Goal: Task Accomplishment & Management: Manage account settings

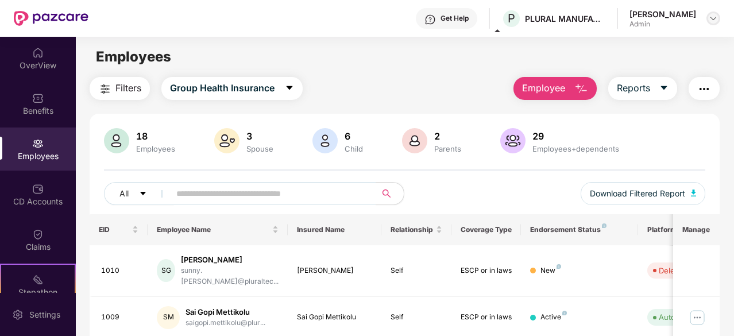
click at [715, 18] on img at bounding box center [712, 18] width 9 height 9
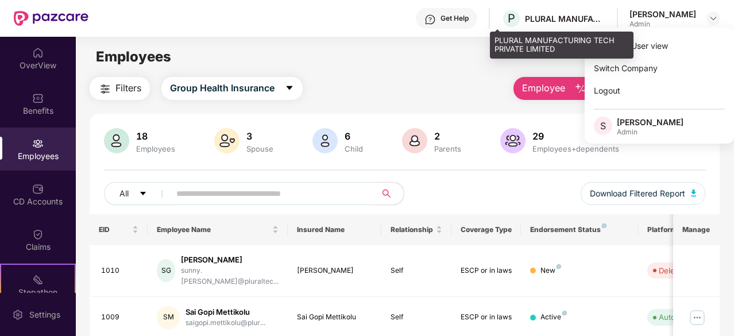
click at [592, 15] on div "PLURAL MANUFACTURING TECH PRIVATE LIMITED" at bounding box center [565, 18] width 80 height 11
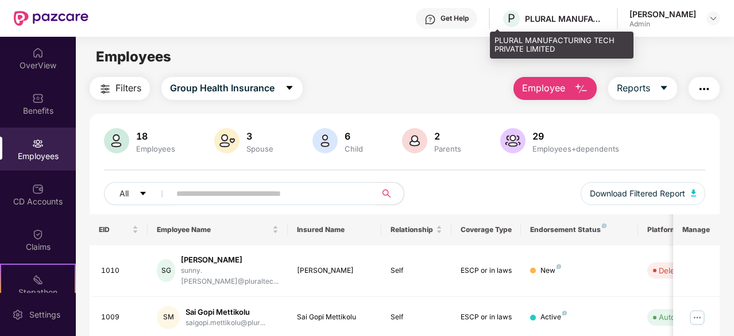
click at [588, 18] on div "PLURAL MANUFACTURING TECH PRIVATE LIMITED" at bounding box center [565, 18] width 80 height 11
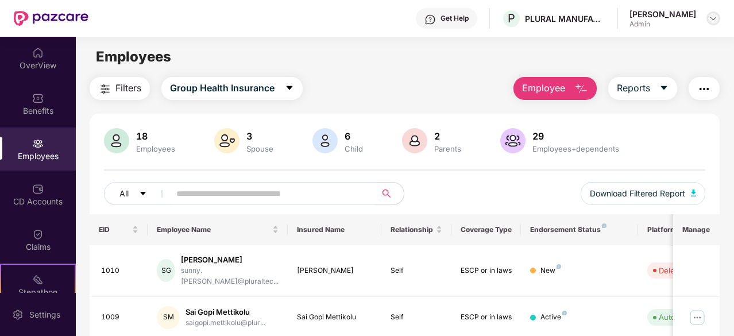
click at [708, 19] on div at bounding box center [713, 18] width 14 height 14
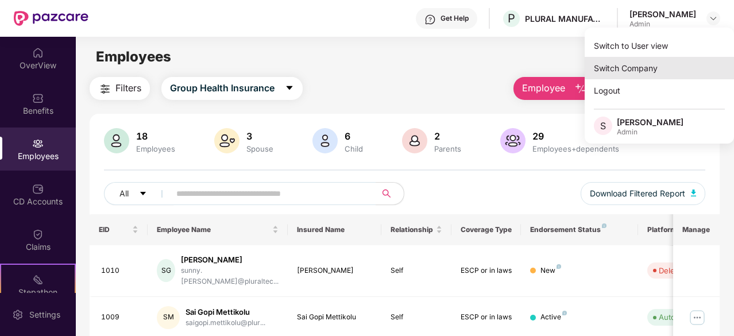
click at [643, 65] on div "Switch Company" at bounding box center [658, 68] width 149 height 22
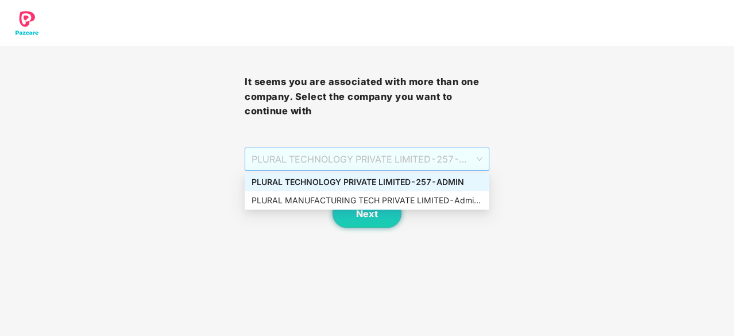
click at [478, 158] on span "PLURAL TECHNOLOGY PRIVATE LIMITED - 257 - ADMIN" at bounding box center [366, 159] width 231 height 22
click at [368, 196] on div "PLURAL MANUFACTURING TECH PRIVATE LIMITED - Admin-257 - ADMIN" at bounding box center [366, 200] width 231 height 13
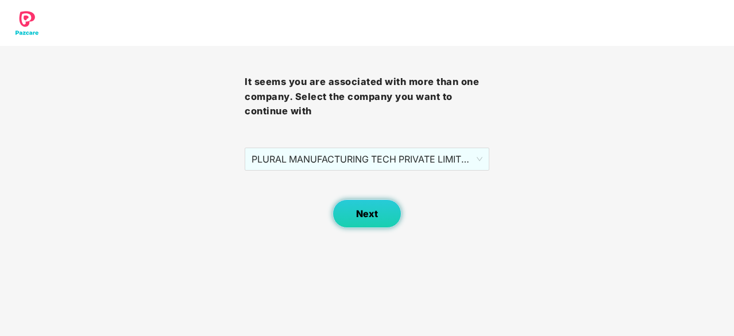
click at [366, 220] on button "Next" at bounding box center [366, 213] width 69 height 29
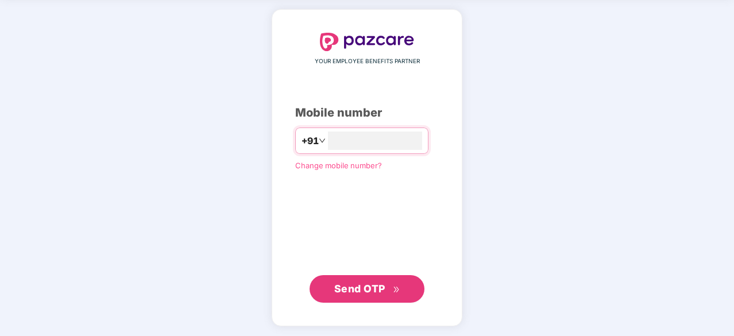
type input "**********"
click at [376, 282] on span "Send OTP" at bounding box center [359, 288] width 51 height 12
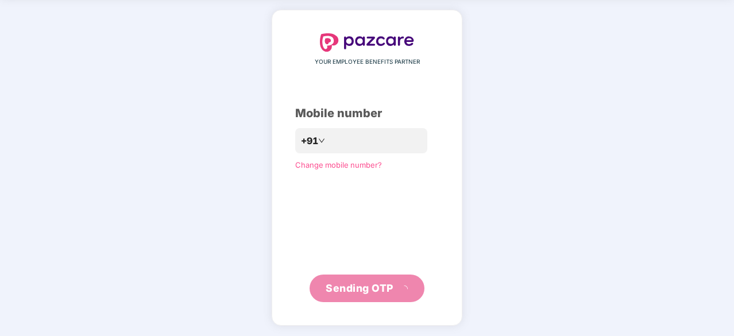
scroll to position [38, 0]
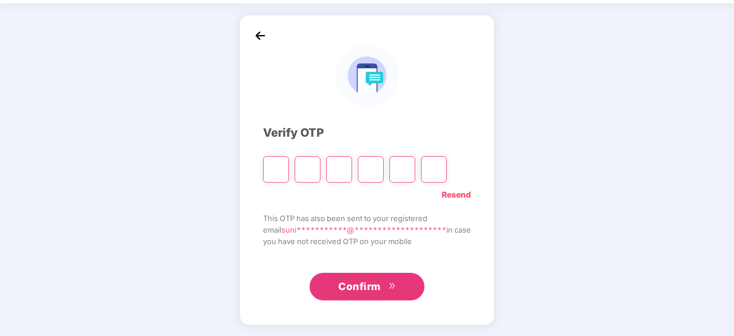
type input "*"
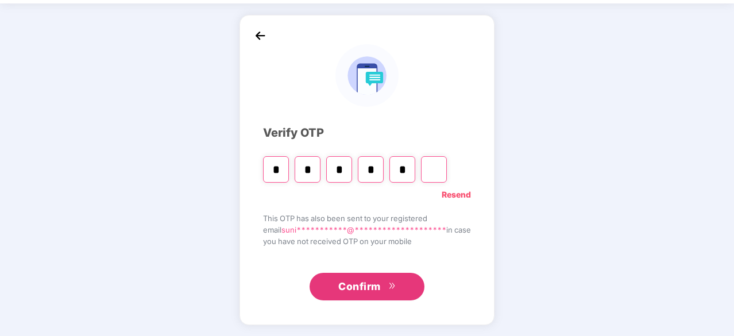
type input "*"
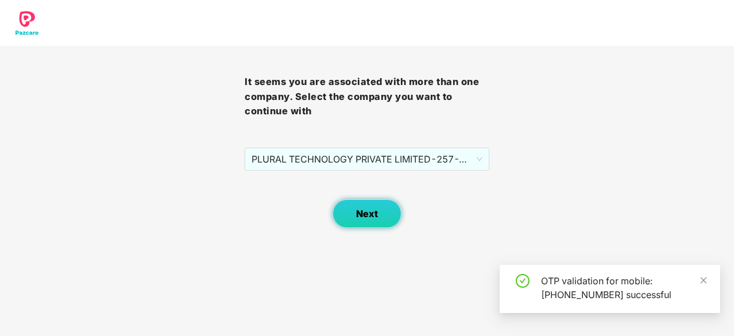
click at [366, 213] on span "Next" at bounding box center [367, 213] width 22 height 11
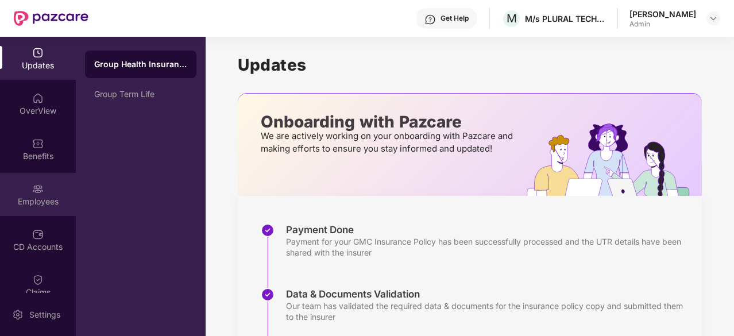
click at [38, 194] on img at bounding box center [37, 188] width 11 height 11
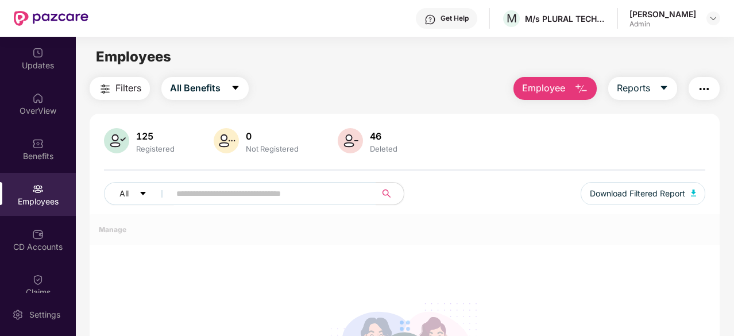
click at [578, 84] on img "button" at bounding box center [581, 89] width 14 height 14
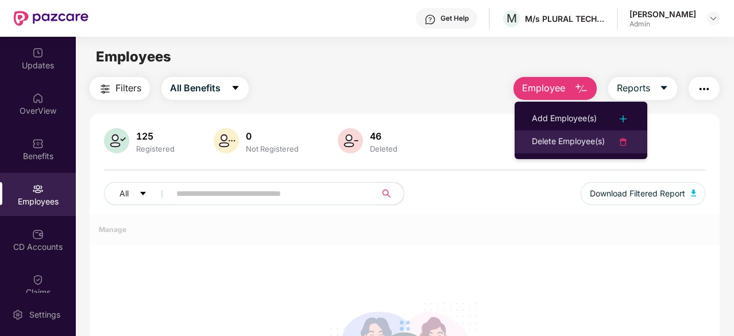
click at [570, 141] on div "Delete Employee(s)" at bounding box center [568, 142] width 73 height 14
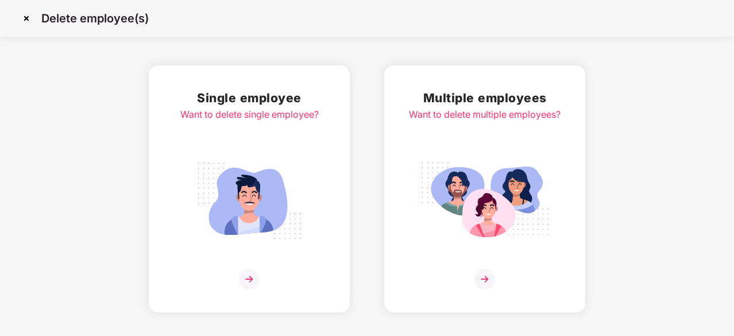
click at [483, 276] on img at bounding box center [484, 279] width 21 height 21
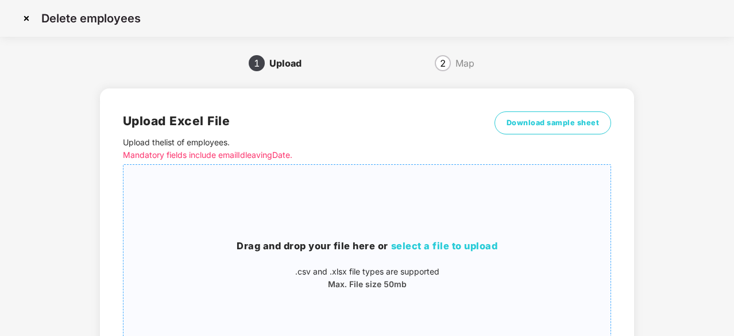
click at [451, 244] on span "select a file to upload" at bounding box center [444, 245] width 107 height 11
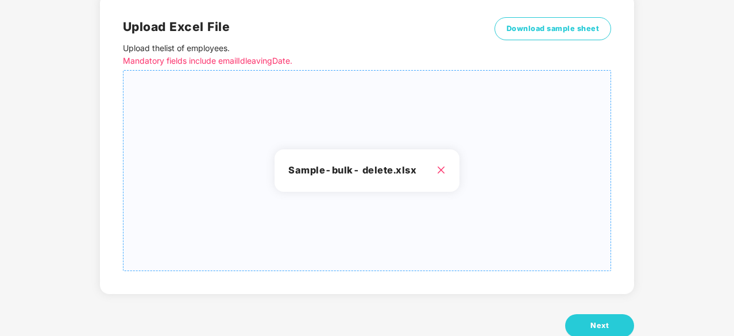
scroll to position [124, 0]
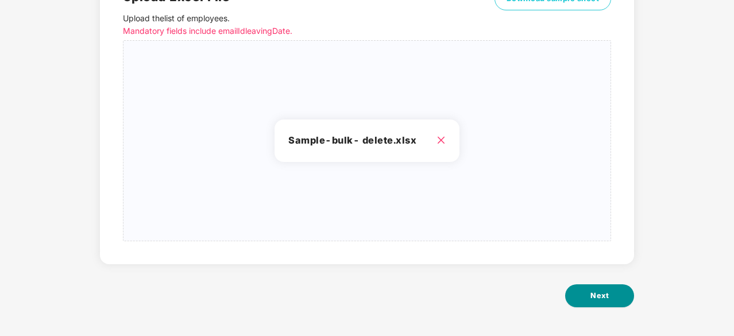
click at [592, 297] on span "Next" at bounding box center [599, 295] width 18 height 11
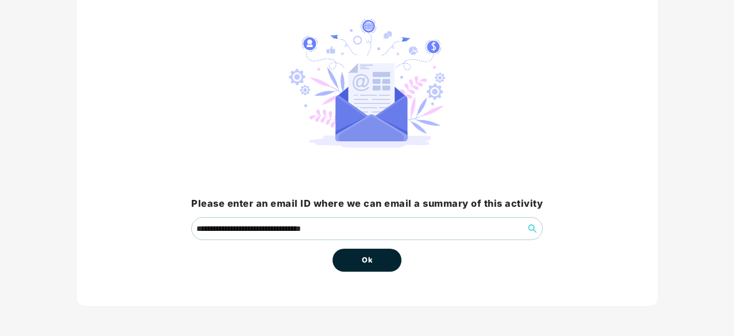
scroll to position [87, 0]
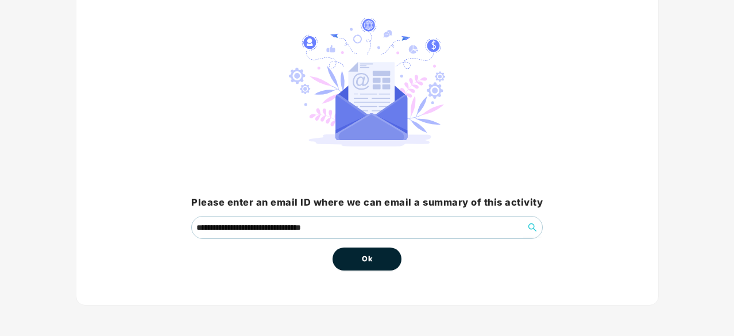
click at [367, 258] on span "Ok" at bounding box center [367, 258] width 10 height 11
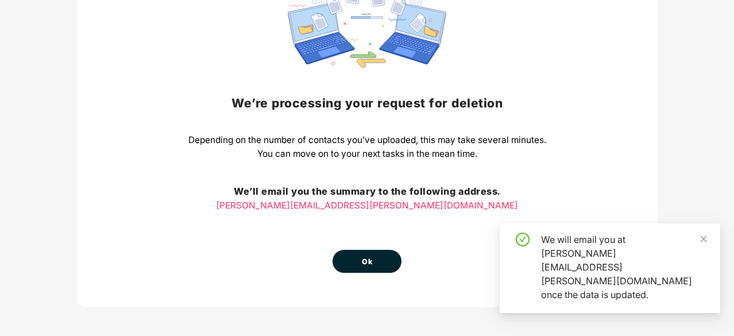
scroll to position [127, 0]
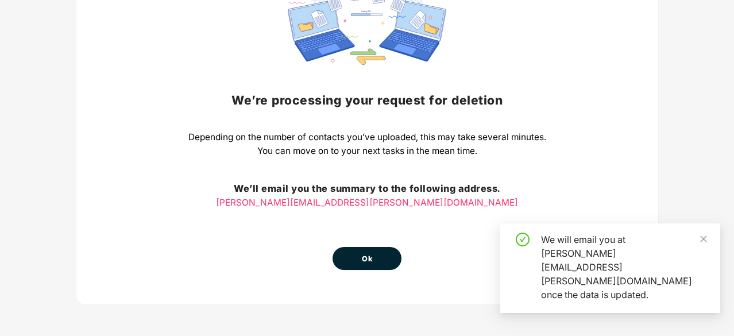
click at [371, 266] on button "Ok" at bounding box center [366, 258] width 69 height 23
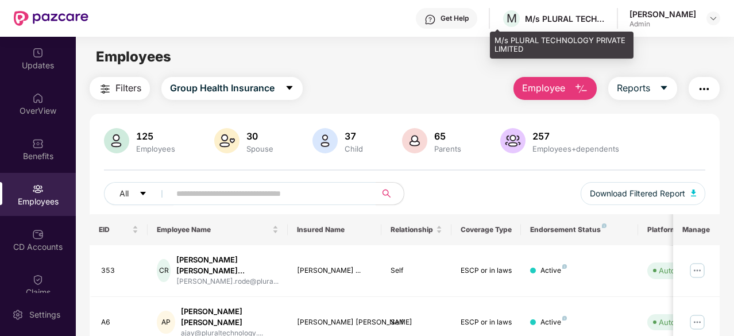
click at [591, 15] on div "M/s PLURAL TECHNOLOGY PRIVATE LIMITED" at bounding box center [565, 18] width 80 height 11
click at [591, 16] on div "M/s PLURAL TECHNOLOGY PRIVATE LIMITED" at bounding box center [565, 18] width 80 height 11
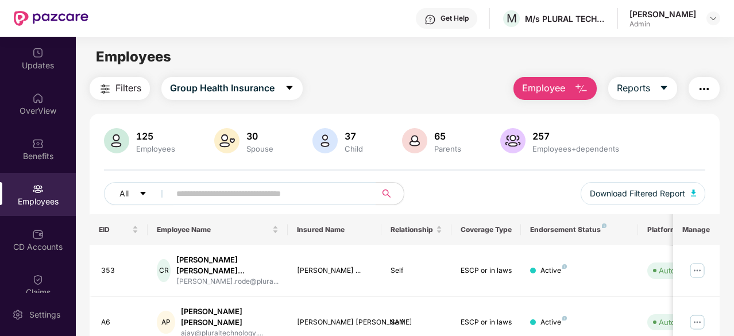
click at [38, 194] on img at bounding box center [37, 188] width 11 height 11
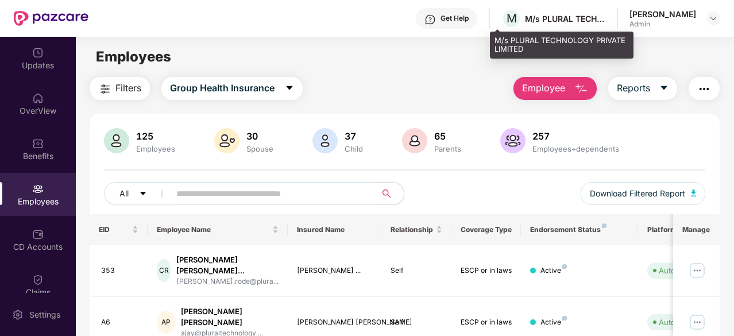
click at [583, 15] on div "M/s PLURAL TECHNOLOGY PRIVATE LIMITED" at bounding box center [565, 18] width 80 height 11
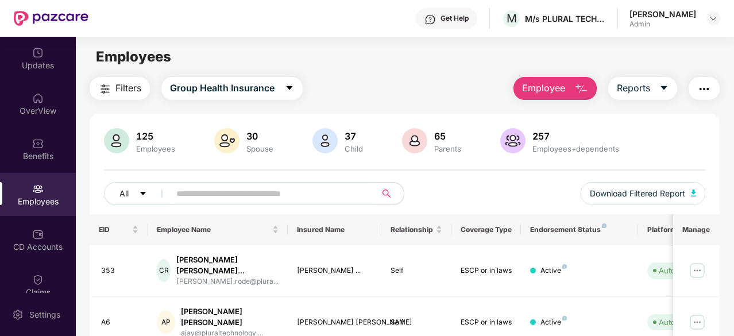
click at [447, 80] on div "Filters Group Health Insurance Employee Reports" at bounding box center [405, 88] width 630 height 23
click at [714, 18] on img at bounding box center [712, 18] width 9 height 9
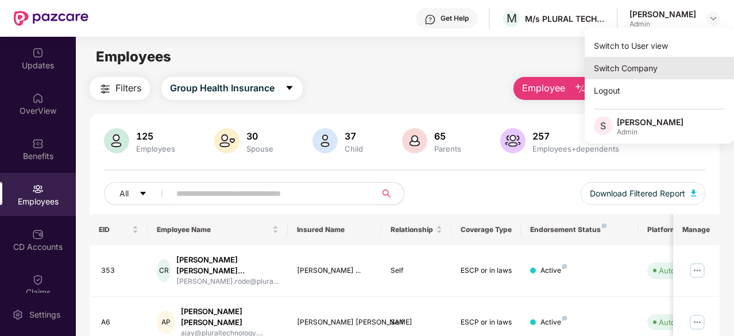
click at [630, 67] on div "Switch Company" at bounding box center [658, 68] width 149 height 22
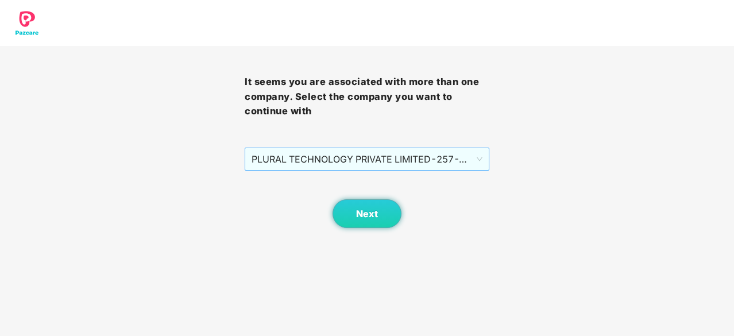
click at [475, 157] on span "PLURAL TECHNOLOGY PRIVATE LIMITED - 257 - ADMIN" at bounding box center [366, 159] width 231 height 22
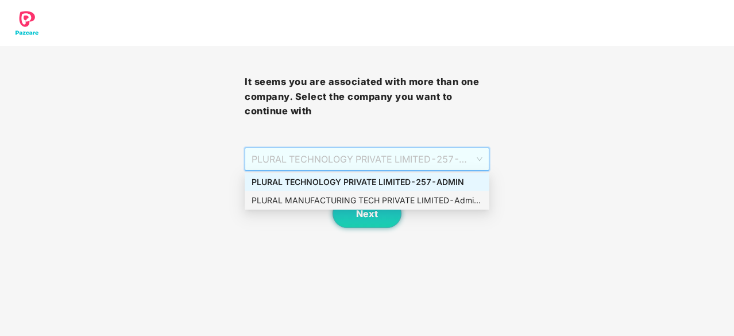
click at [368, 201] on div "PLURAL MANUFACTURING TECH PRIVATE LIMITED - Admin-257 - ADMIN" at bounding box center [366, 200] width 231 height 13
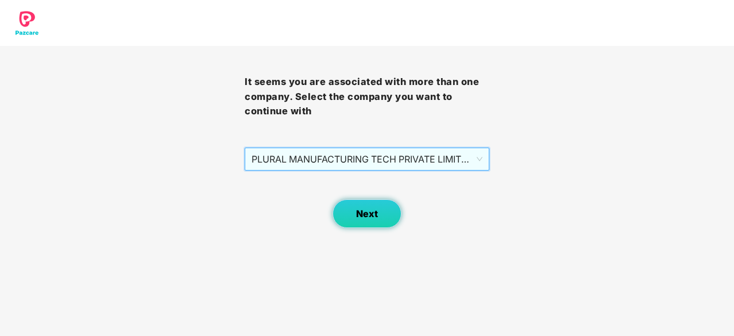
click at [370, 210] on span "Next" at bounding box center [367, 213] width 22 height 11
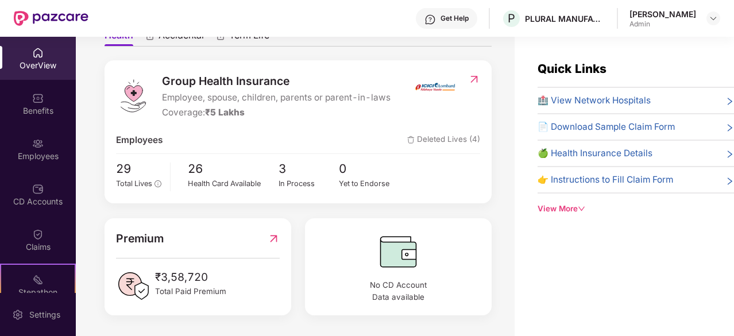
scroll to position [131, 0]
click at [46, 154] on div "Employees" at bounding box center [38, 155] width 76 height 11
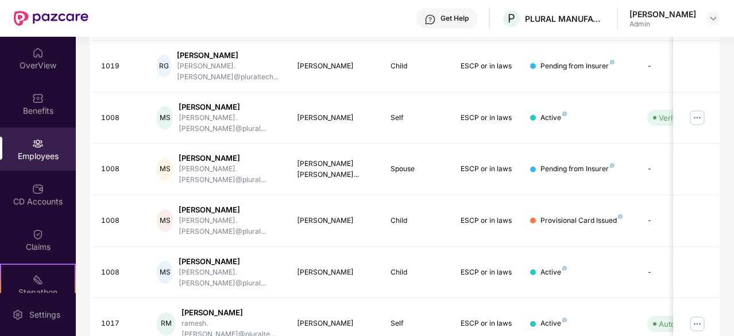
scroll to position [367, 0]
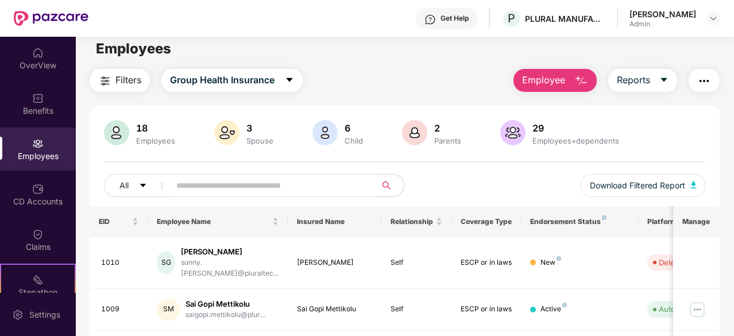
scroll to position [0, 0]
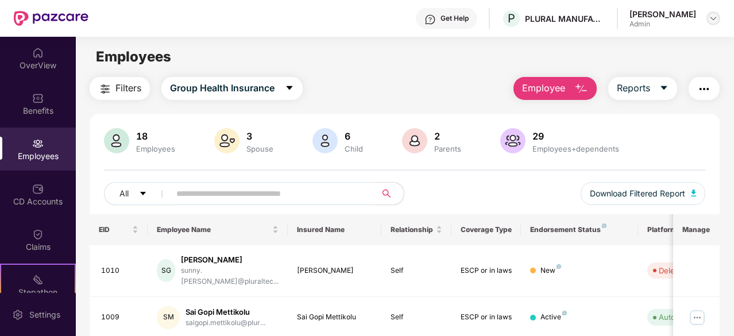
click at [712, 15] on img at bounding box center [712, 18] width 9 height 9
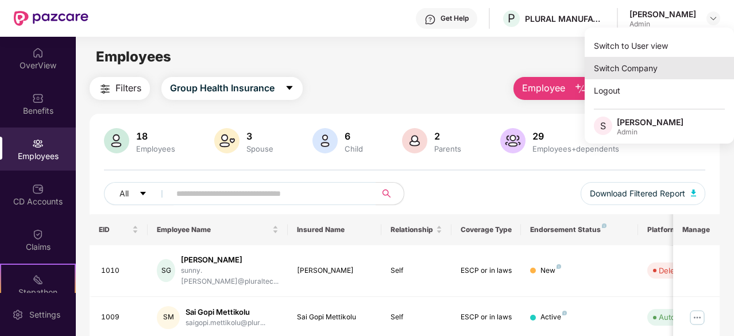
click at [631, 64] on div "Switch Company" at bounding box center [658, 68] width 149 height 22
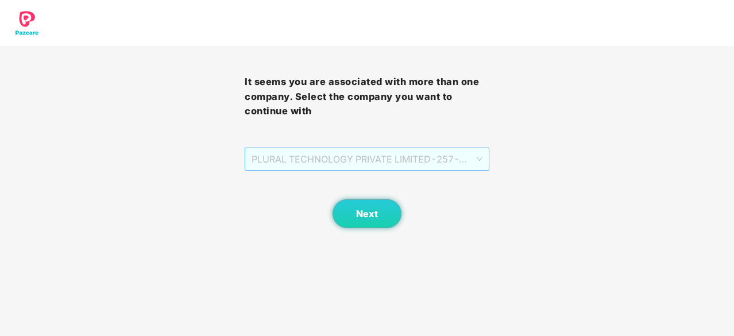
click at [481, 158] on span "PLURAL TECHNOLOGY PRIVATE LIMITED - 257 - ADMIN" at bounding box center [366, 159] width 231 height 22
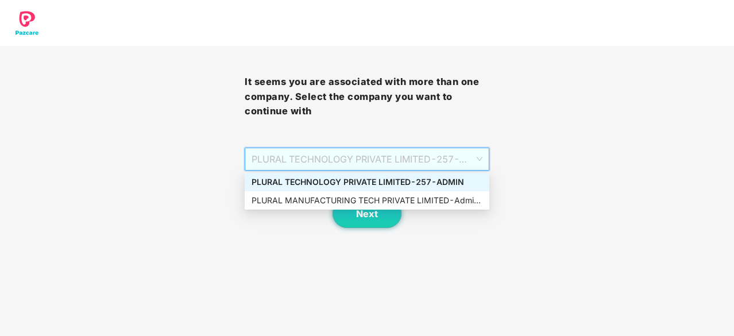
click at [346, 181] on div "PLURAL TECHNOLOGY PRIVATE LIMITED - 257 - ADMIN" at bounding box center [366, 182] width 231 height 13
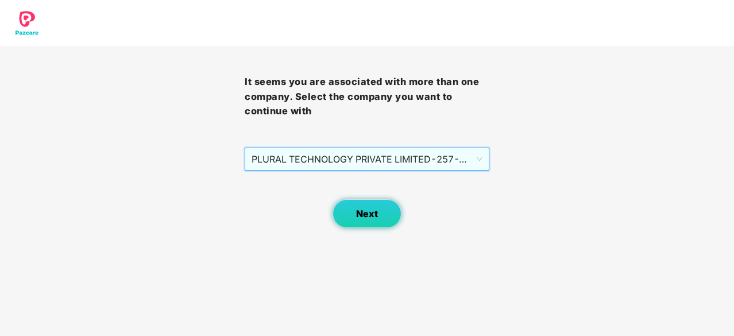
click at [371, 214] on span "Next" at bounding box center [367, 213] width 22 height 11
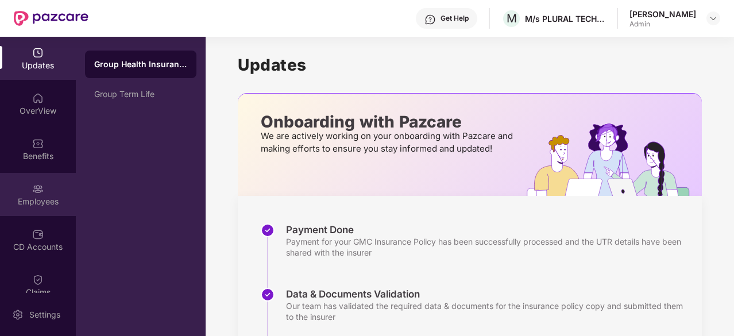
click at [42, 200] on div "Employees" at bounding box center [38, 201] width 76 height 11
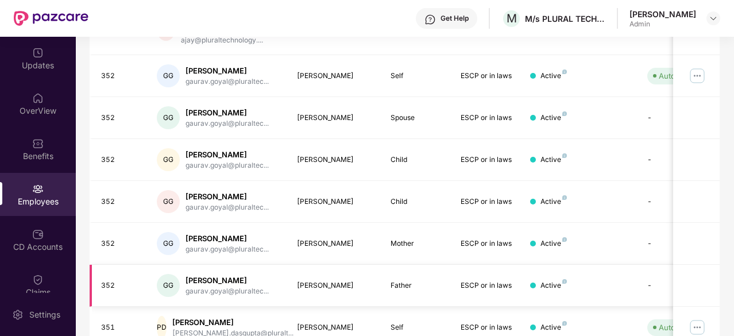
scroll to position [377, 0]
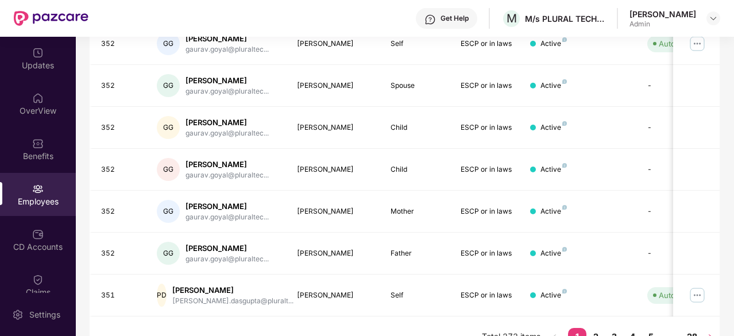
click at [711, 333] on icon "right" at bounding box center [710, 336] width 7 height 7
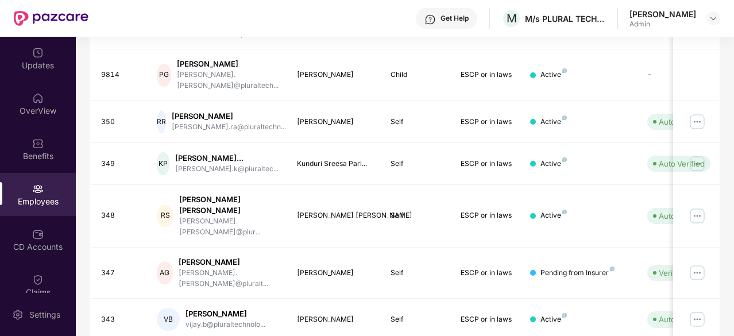
scroll to position [367, 0]
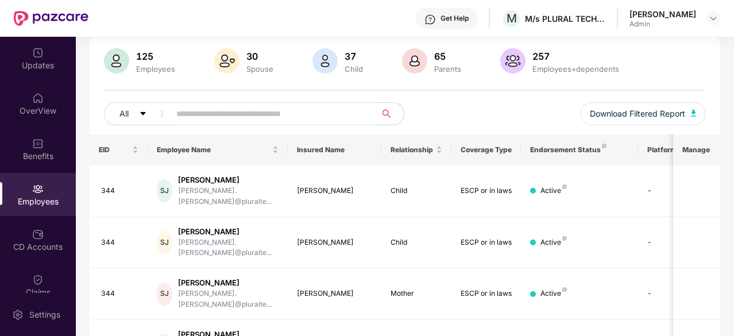
scroll to position [0, 0]
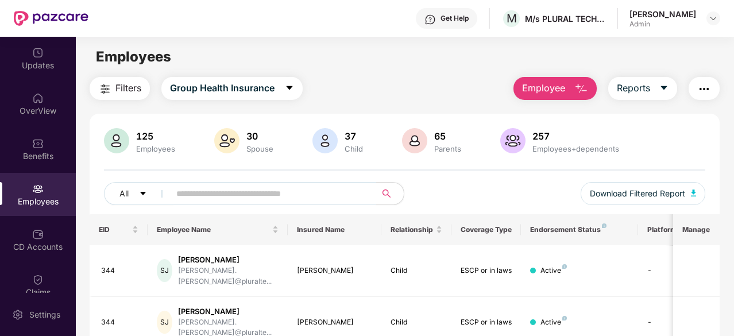
drag, startPoint x: 266, startPoint y: 195, endPoint x: 259, endPoint y: 191, distance: 7.2
click at [265, 195] on input "text" at bounding box center [268, 193] width 184 height 17
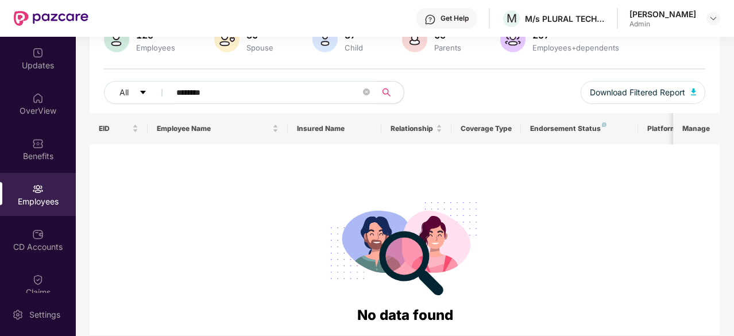
scroll to position [84, 0]
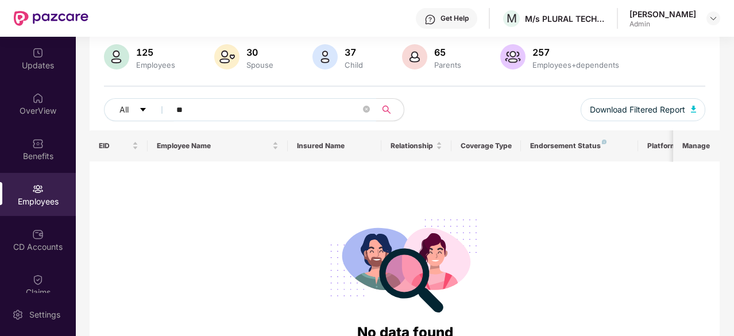
type input "*"
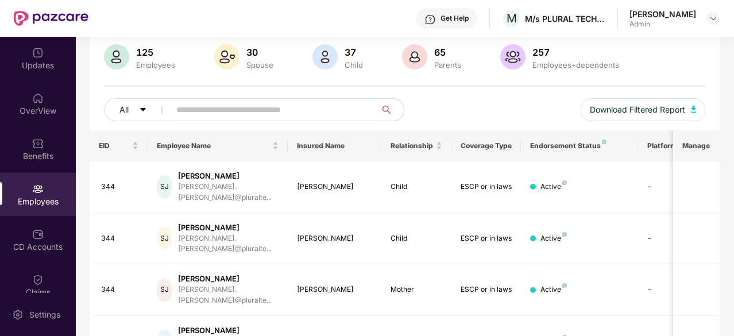
click at [703, 17] on div "SUNITHA SAVARAM Admin" at bounding box center [674, 19] width 91 height 20
click at [700, 20] on div "SUNITHA SAVARAM Admin" at bounding box center [674, 19] width 91 height 20
click at [713, 19] on img at bounding box center [712, 18] width 9 height 9
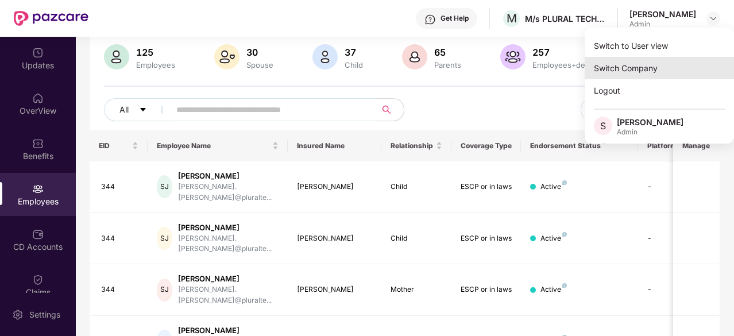
click at [651, 65] on div "Switch Company" at bounding box center [658, 68] width 149 height 22
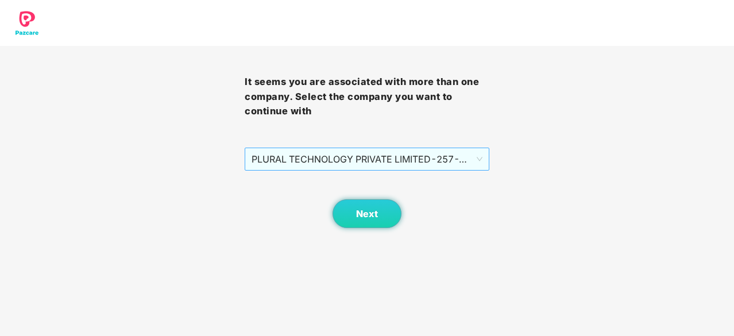
click at [478, 160] on span "PLURAL TECHNOLOGY PRIVATE LIMITED - 257 - ADMIN" at bounding box center [366, 159] width 231 height 22
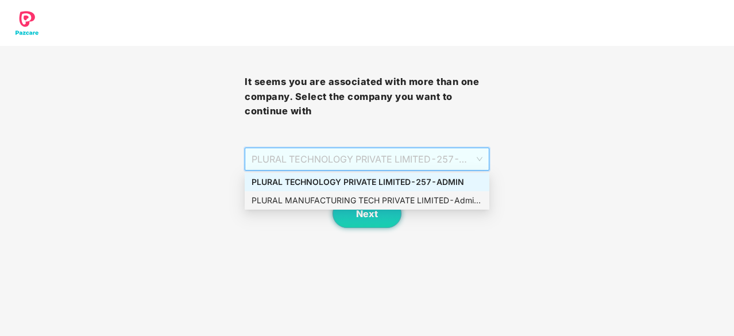
click at [379, 198] on div "PLURAL MANUFACTURING TECH PRIVATE LIMITED - Admin-257 - ADMIN" at bounding box center [366, 200] width 231 height 13
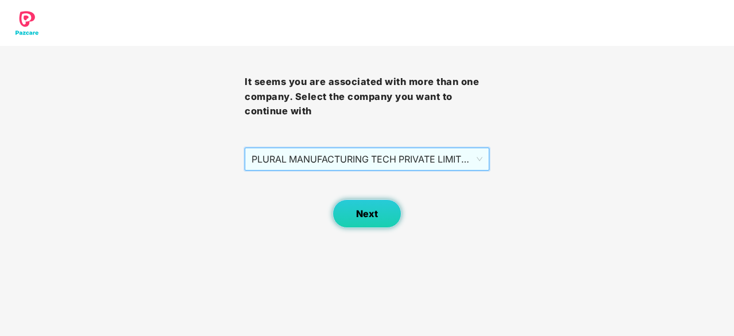
click at [378, 212] on button "Next" at bounding box center [366, 213] width 69 height 29
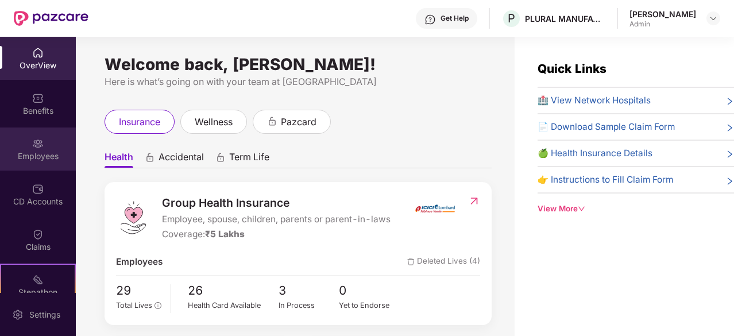
click at [42, 158] on div "Employees" at bounding box center [38, 155] width 76 height 11
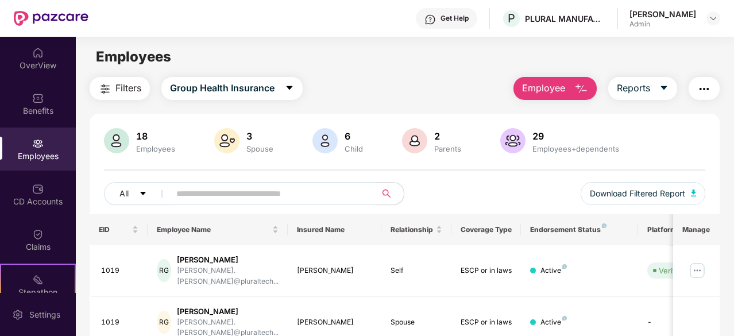
click at [545, 83] on span "Employee" at bounding box center [543, 88] width 43 height 14
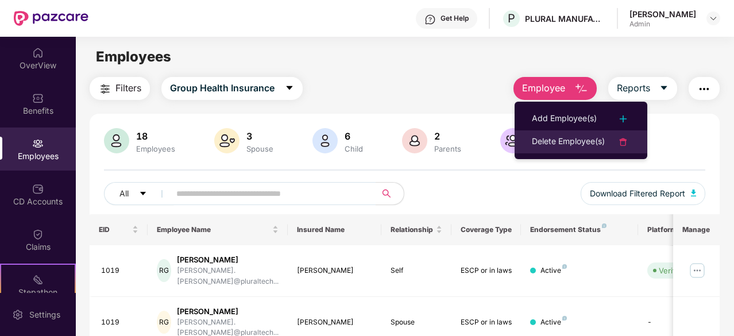
click at [571, 139] on div "Delete Employee(s)" at bounding box center [568, 142] width 73 height 14
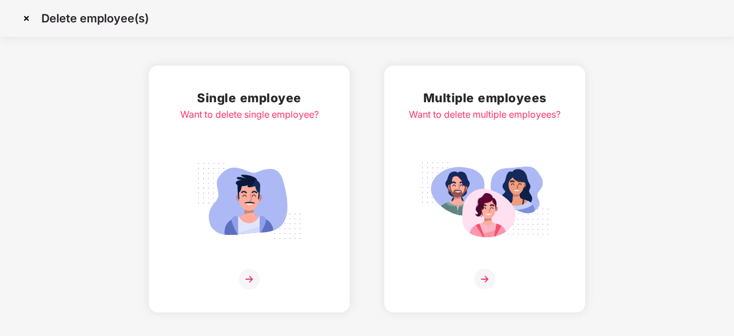
click at [489, 278] on img at bounding box center [484, 279] width 21 height 21
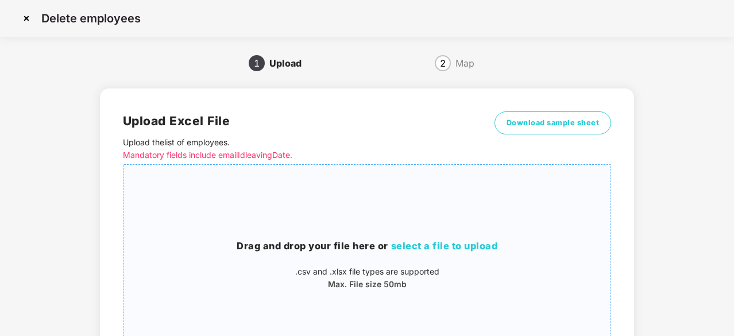
click at [463, 245] on span "select a file to upload" at bounding box center [444, 245] width 107 height 11
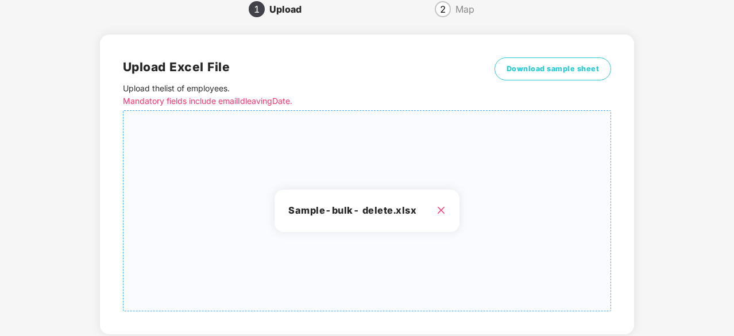
scroll to position [124, 0]
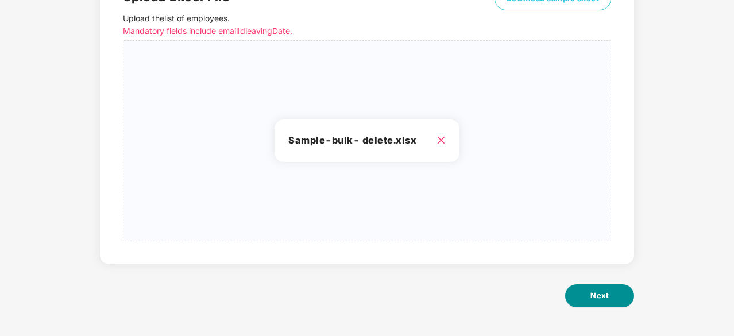
click at [610, 296] on button "Next" at bounding box center [599, 295] width 69 height 23
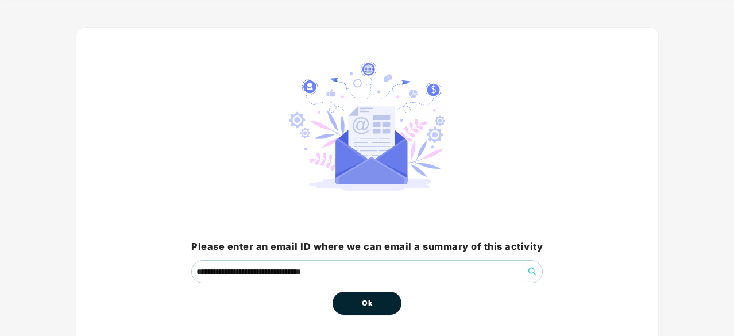
scroll to position [87, 0]
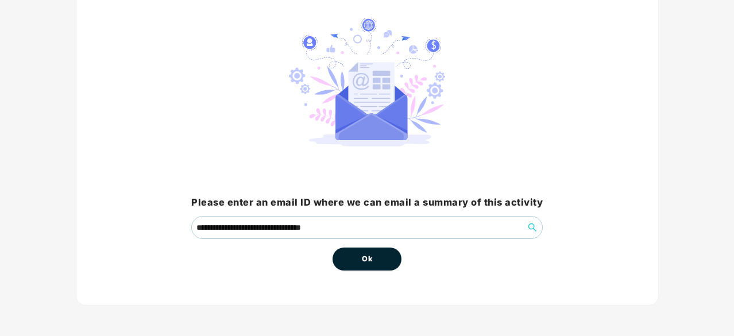
click at [386, 257] on button "Ok" at bounding box center [366, 258] width 69 height 23
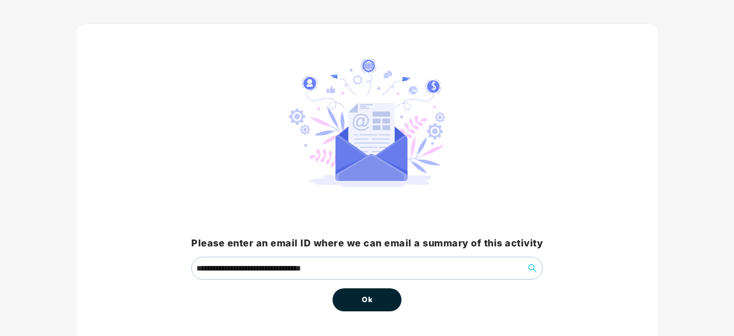
scroll to position [57, 0]
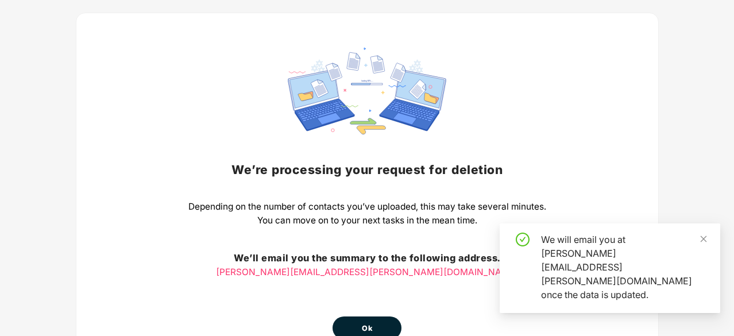
click at [367, 320] on button "Ok" at bounding box center [366, 327] width 69 height 23
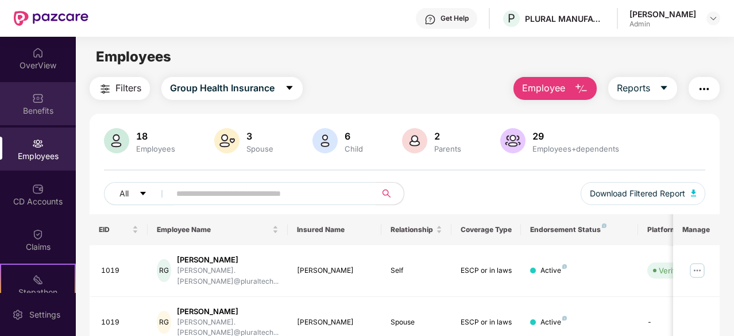
click at [36, 108] on div "Benefits" at bounding box center [38, 110] width 76 height 11
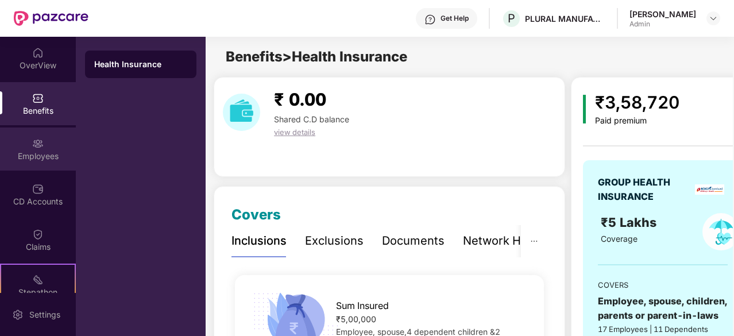
click at [32, 153] on div "Employees" at bounding box center [38, 155] width 76 height 11
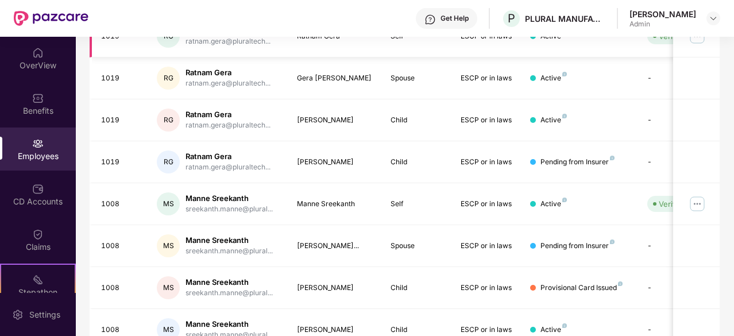
scroll to position [367, 0]
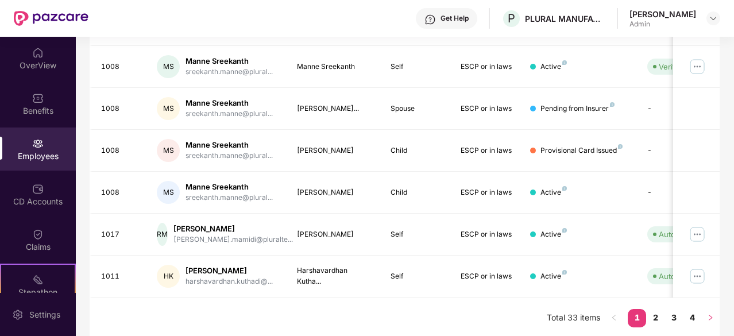
click at [712, 316] on icon "right" at bounding box center [710, 317] width 7 height 7
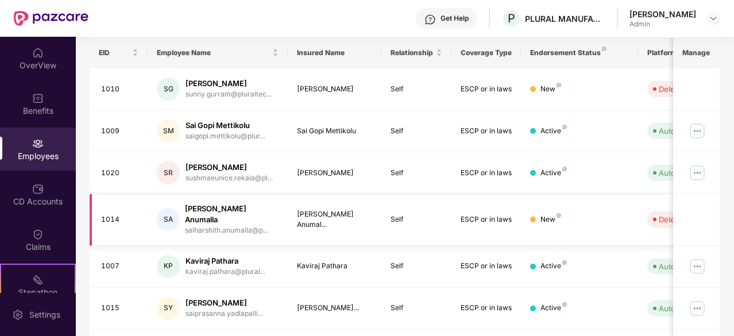
scroll to position [195, 0]
